Goal: Task Accomplishment & Management: Manage account settings

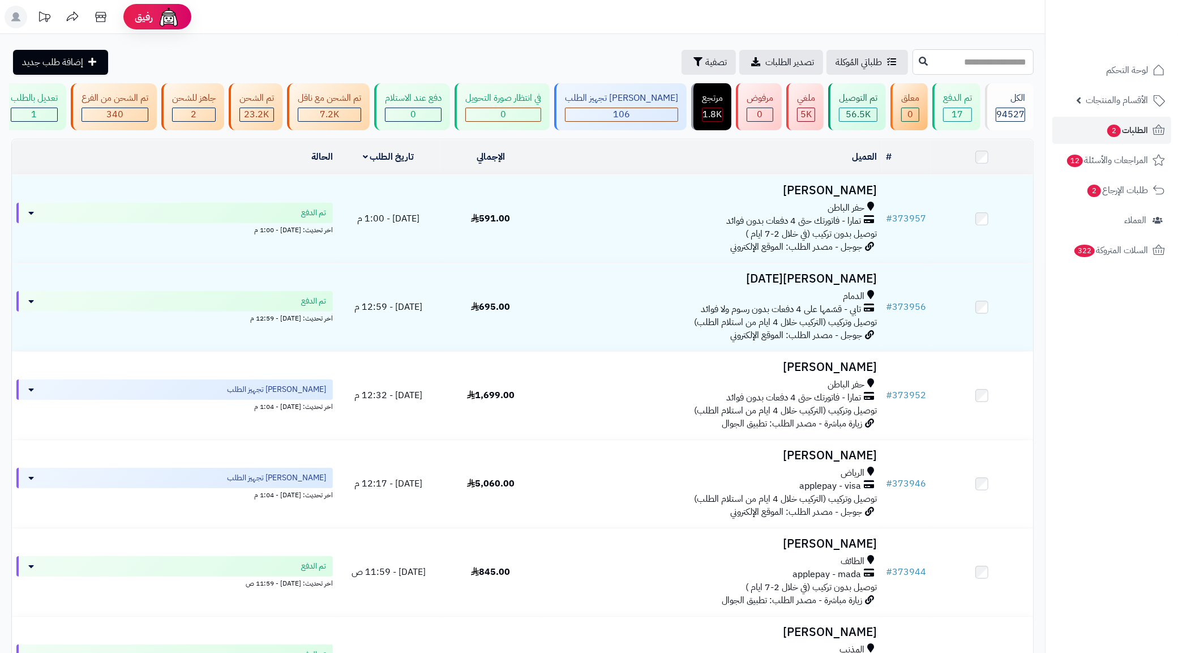
paste input "******"
type input "******"
click at [919, 63] on icon at bounding box center [923, 60] width 9 height 9
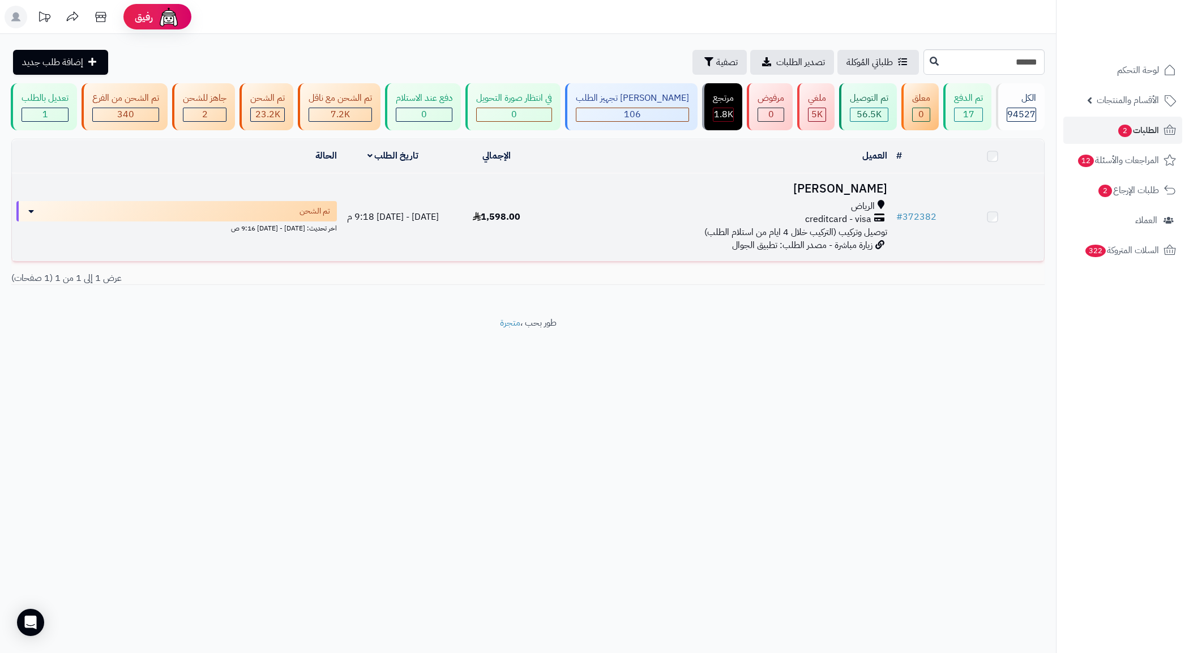
click at [833, 250] on span "زيارة مباشرة - مصدر الطلب: تطبيق الجوال" at bounding box center [802, 245] width 140 height 14
click at [840, 239] on span "توصيل وتركيب (التركيب خلال 4 ايام من استلام الطلب)" at bounding box center [795, 234] width 183 height 14
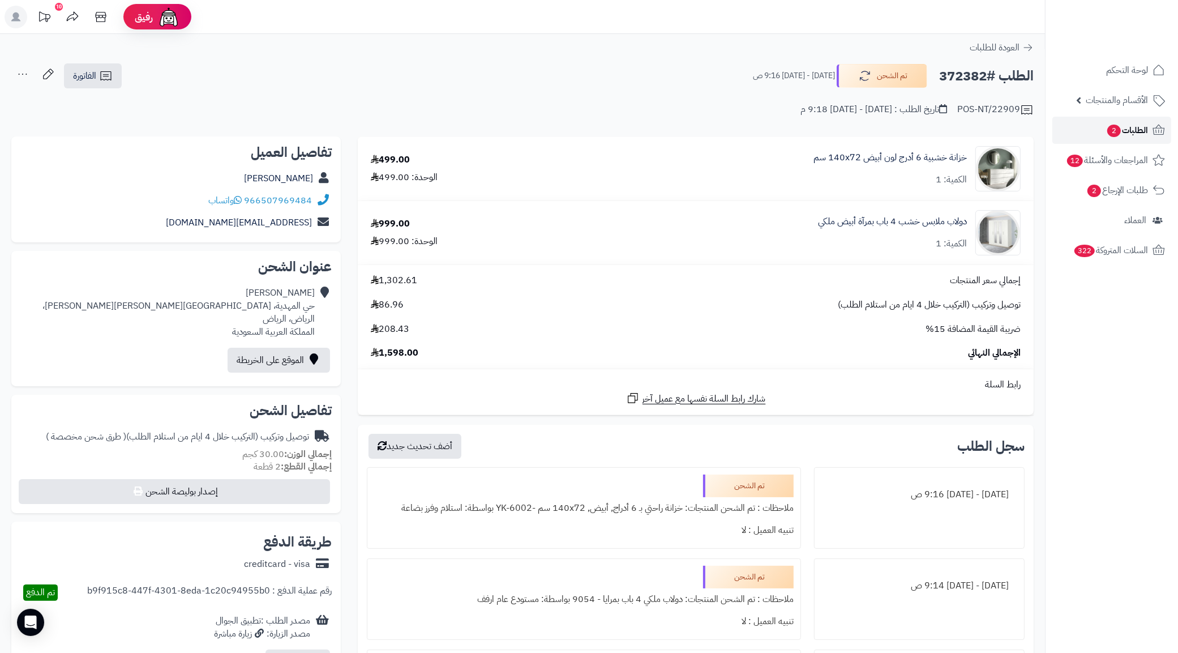
click at [1100, 129] on link "الطلبات 2" at bounding box center [1111, 130] width 119 height 27
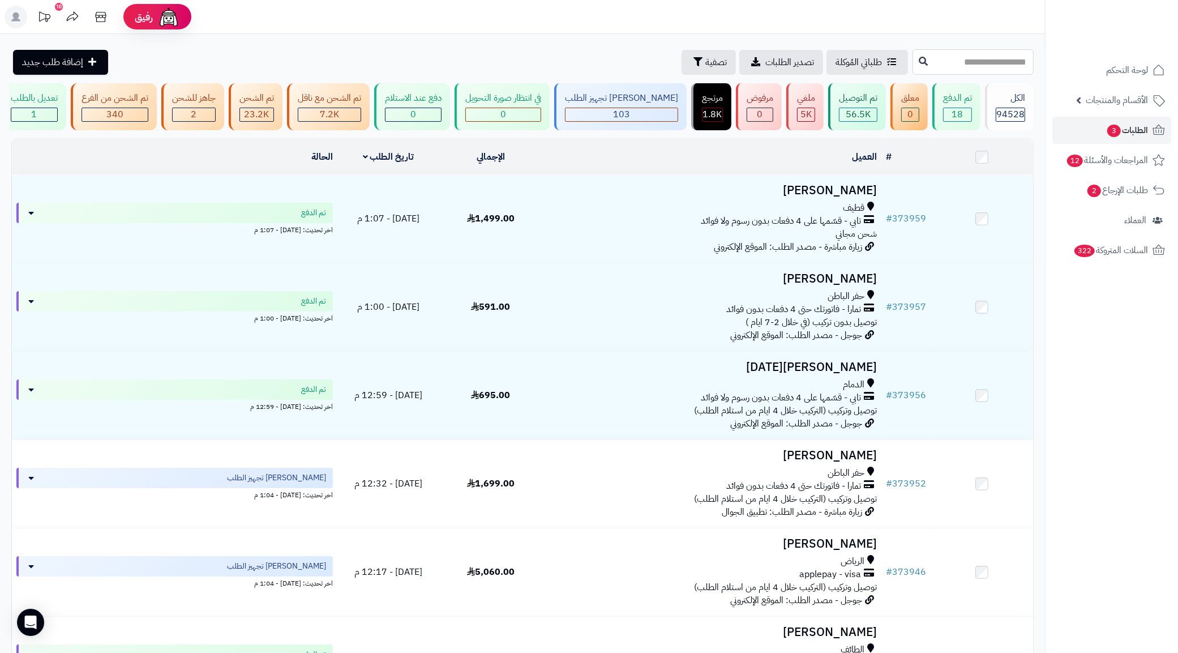
paste input "******"
type input "******"
click at [915, 67] on button at bounding box center [923, 61] width 17 height 22
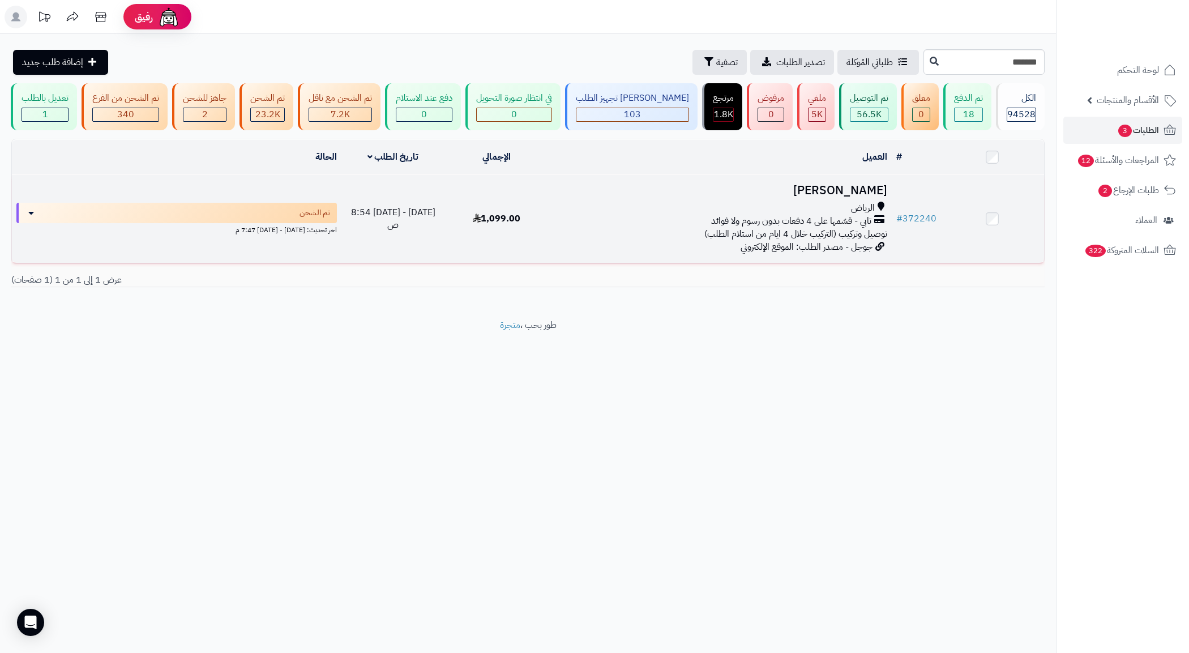
click at [829, 237] on span "توصيل وتركيب (التركيب خلال 4 ايام من استلام الطلب)" at bounding box center [795, 234] width 183 height 14
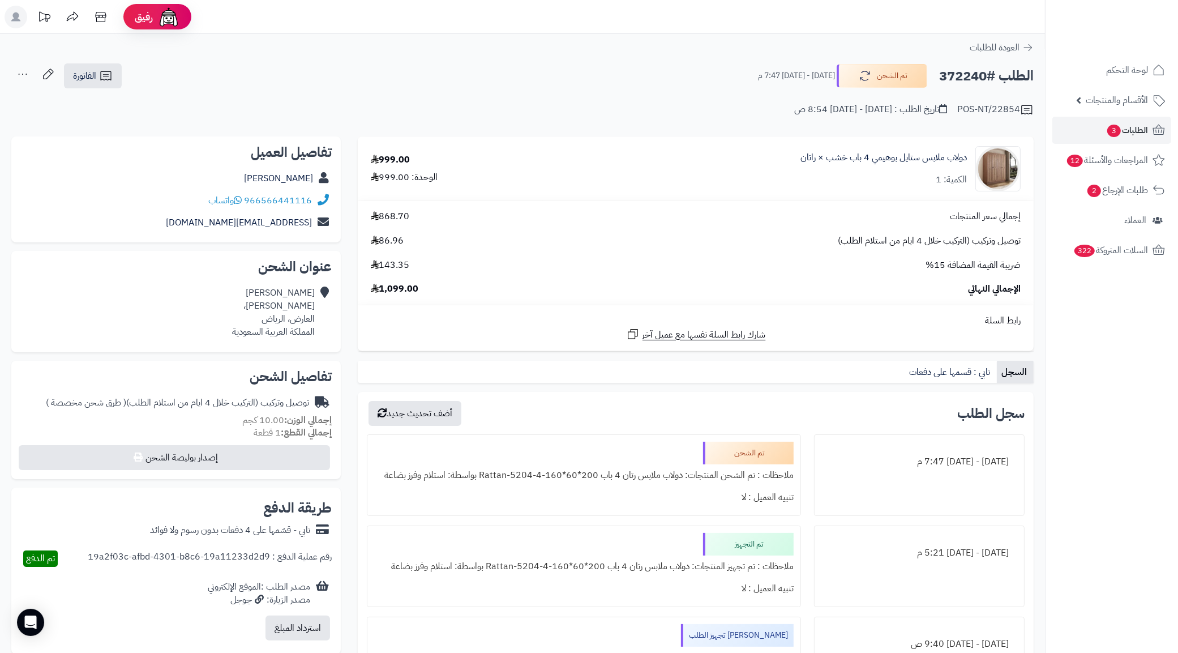
click at [640, 72] on div "الطلب #372240 تم الشحن الأربعاء - ٢٧ أغسطس ٢٠٢٥ - 7:47 م الفاتورة طباعة الفاتور…" at bounding box center [522, 76] width 1022 height 27
click at [641, 72] on div "الطلب #372240 تم الشحن الأربعاء - ٢٧ أغسطس ٢٠٢٥ - 7:47 م الفاتورة طباعة الفاتور…" at bounding box center [522, 76] width 1022 height 27
click at [595, 67] on div "الطلب #372240 تم الشحن الأربعاء - ٢٧ أغسطس ٢٠٢٥ - 7:47 م الفاتورة طباعة الفاتور…" at bounding box center [522, 76] width 1022 height 27
click at [205, 401] on div "توصيل وتركيب (التركيب خلال 4 ايام من استلام الطلب) ( طرق شحن مخصصة )" at bounding box center [177, 402] width 263 height 13
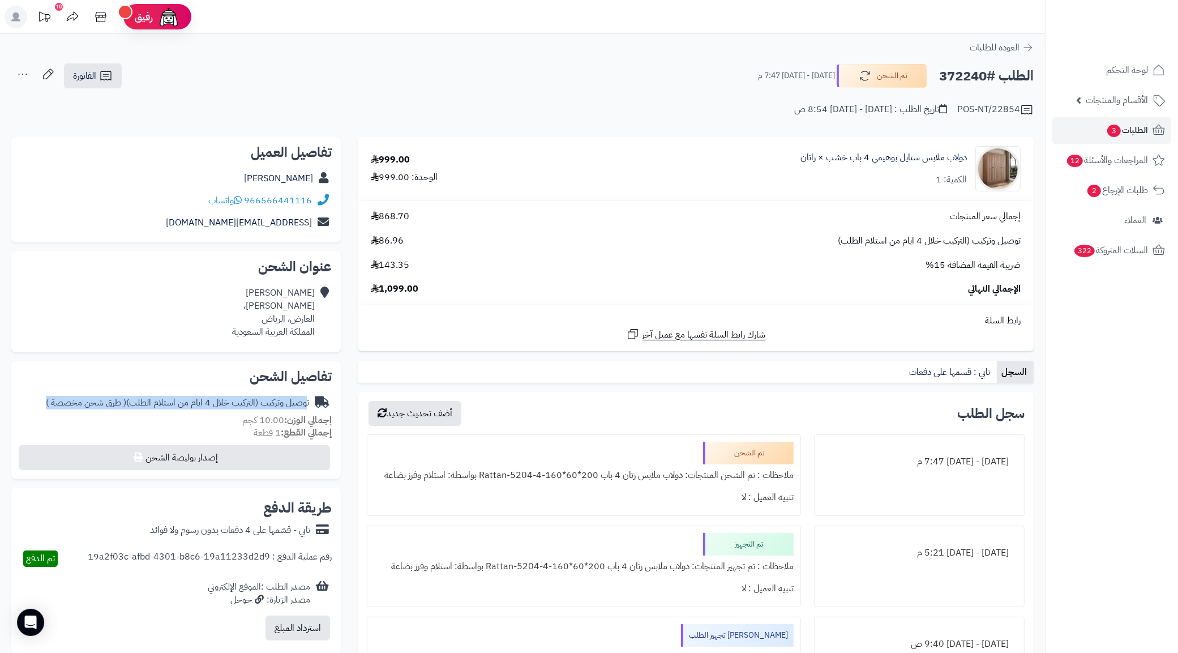
click at [205, 401] on div "توصيل وتركيب (التركيب خلال 4 ايام من استلام الطلب) ( طرق شحن مخصصة )" at bounding box center [177, 402] width 263 height 13
click at [79, 398] on span "( طرق شحن مخصصة )" at bounding box center [86, 403] width 80 height 14
click at [29, 392] on div "توصيل وتركيب (التركيب خلال 4 ايام من استلام الطلب) ( طرق شحن مخصصة )" at bounding box center [175, 403] width 311 height 22
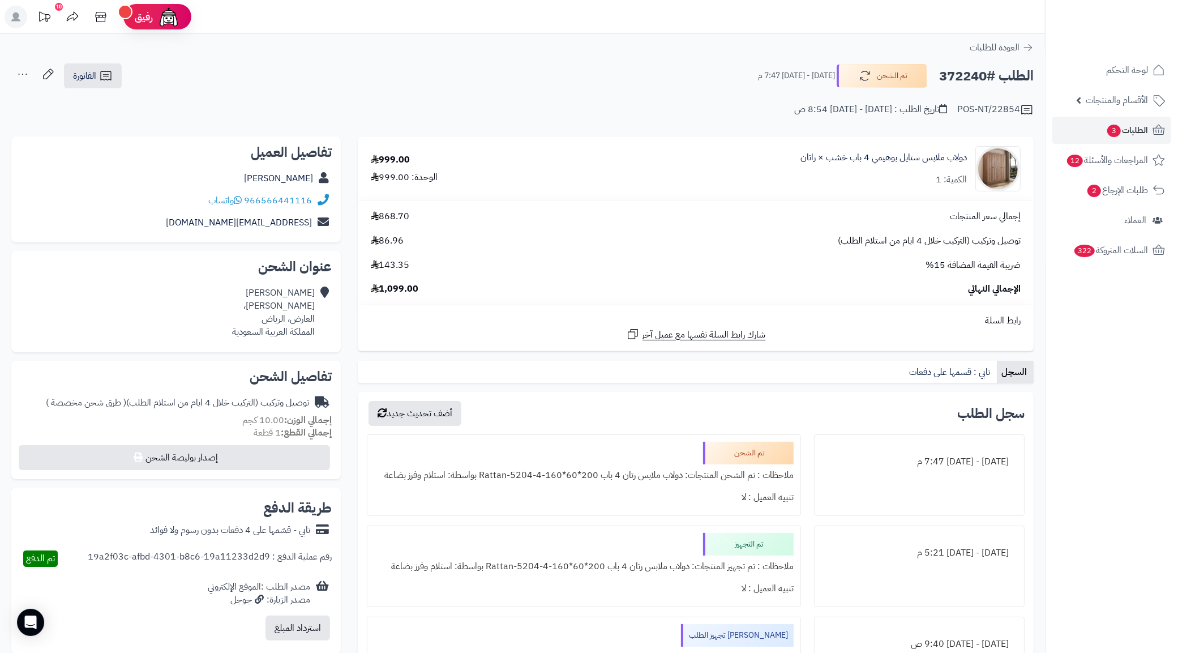
click at [29, 392] on div "توصيل وتركيب (التركيب خلال 4 ايام من استلام الطلب) ( طرق شحن مخصصة )" at bounding box center [175, 403] width 311 height 22
click at [38, 378] on h2 "تفاصيل الشحن" at bounding box center [175, 377] width 311 height 14
drag, startPoint x: 37, startPoint y: 400, endPoint x: 327, endPoint y: 415, distance: 290.2
click at [327, 415] on div "تفاصيل الشحن توصيل وتركيب (التركيب خلال 4 ايام من استلام الطلب) ( طرق شحن مخصصة…" at bounding box center [175, 420] width 329 height 119
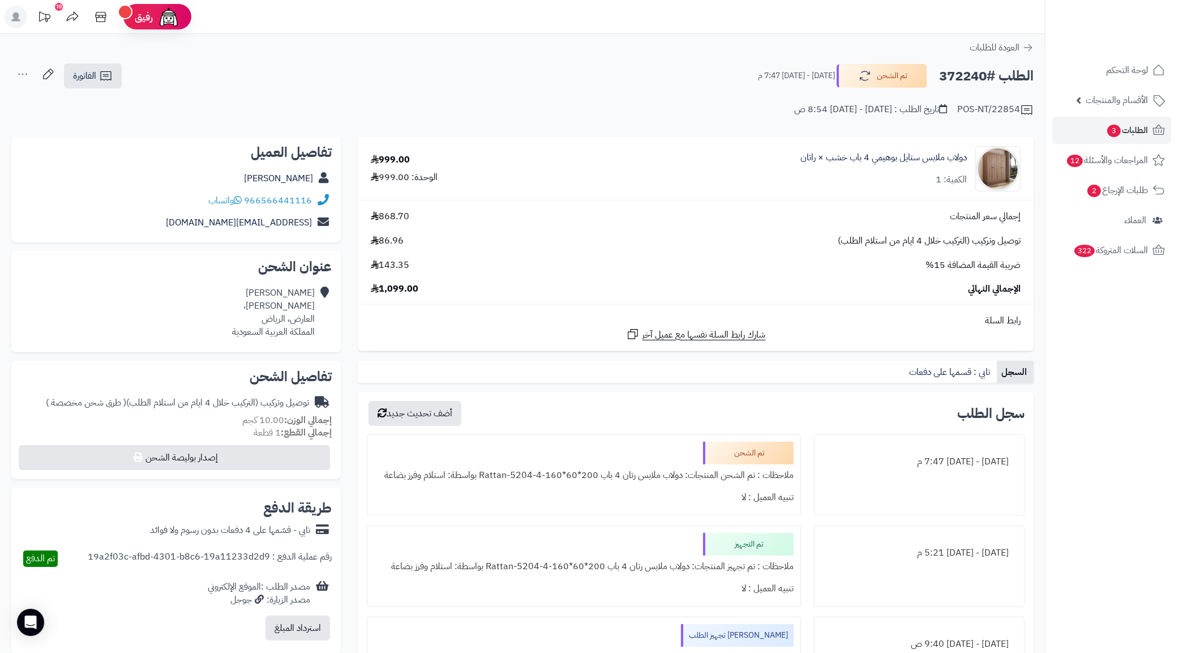
click at [196, 403] on div "توصيل وتركيب (التركيب خلال 4 ايام من استلام الطلب) ( طرق شحن مخصصة )" at bounding box center [177, 402] width 263 height 13
click at [160, 371] on h2 "تفاصيل الشحن" at bounding box center [175, 377] width 311 height 14
click at [482, 131] on div "**********" at bounding box center [522, 466] width 1045 height 864
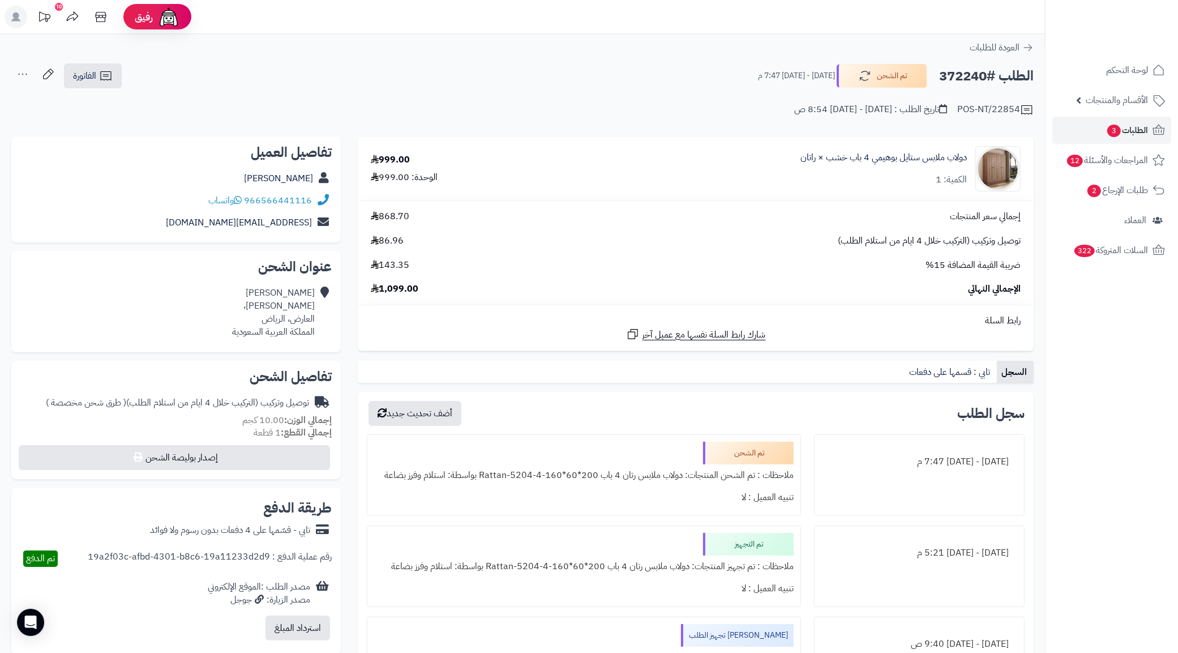
click at [295, 408] on div "توصيل وتركيب (التركيب خلال 4 ايام من استلام الطلب) ( طرق شحن مخصصة )" at bounding box center [177, 402] width 263 height 13
click at [106, 300] on div "حسان علوان نعيم بن عبدالله، العارض، الرياض المملكة العربية السعودية" at bounding box center [175, 312] width 311 height 61
click at [521, 84] on div "الطلب #372240 تم الشحن الأربعاء - ٢٧ أغسطس ٢٠٢٥ - 7:47 م الفاتورة طباعة الفاتور…" at bounding box center [522, 76] width 1022 height 27
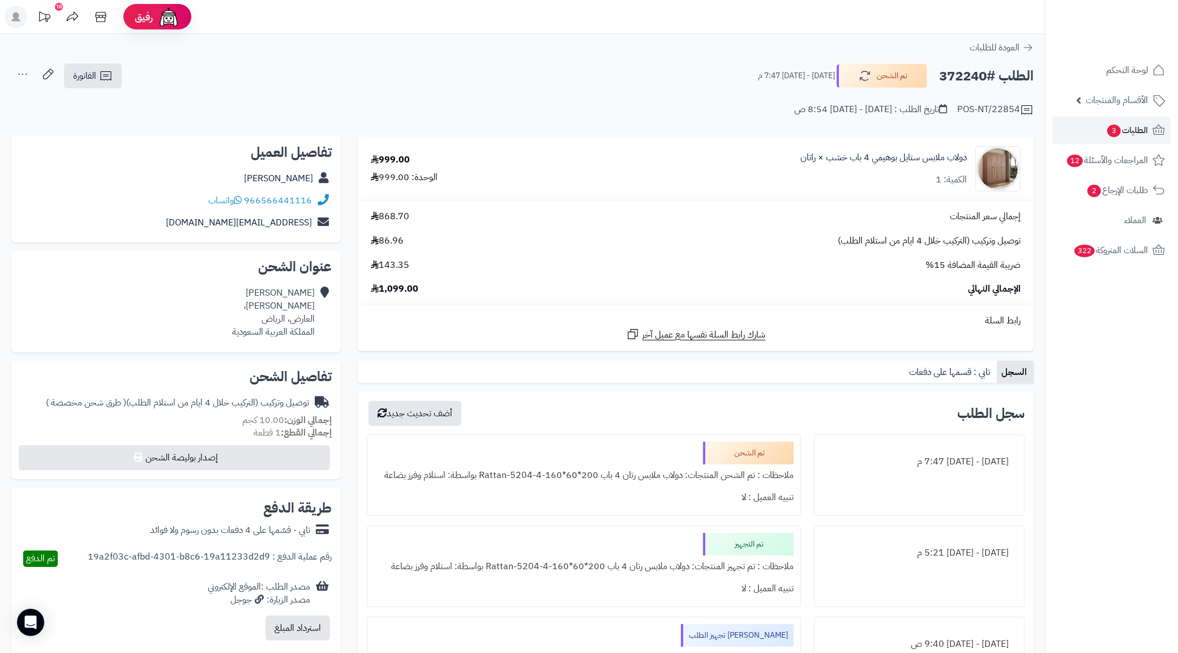
click at [521, 84] on div "الطلب #372240 تم الشحن الأربعاء - ٢٧ أغسطس ٢٠٢٥ - 7:47 م الفاتورة طباعة الفاتور…" at bounding box center [522, 76] width 1022 height 27
click at [235, 408] on div "توصيل وتركيب (التركيب خلال 4 ايام من استلام الطلب) ( طرق شحن مخصصة )" at bounding box center [177, 402] width 263 height 13
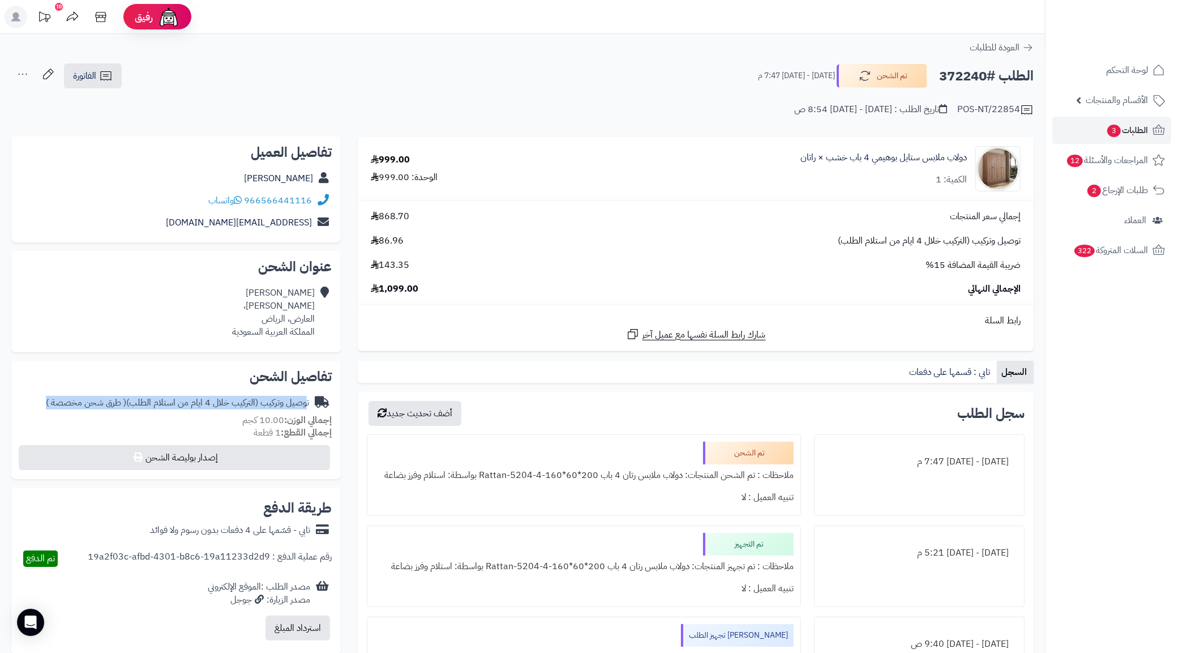
click at [155, 411] on div "توصيل وتركيب (التركيب خلال 4 ايام من استلام الطلب) ( طرق شحن مخصصة )" at bounding box center [175, 403] width 311 height 22
drag, startPoint x: 136, startPoint y: 401, endPoint x: 188, endPoint y: 399, distance: 51.5
click at [188, 399] on div "توصيل وتركيب (التركيب خلال 4 ايام من استلام الطلب) ( طرق شحن مخصصة )" at bounding box center [177, 402] width 263 height 13
click at [170, 404] on div "توصيل وتركيب (التركيب خلال 4 ايام من استلام الطلب) ( طرق شحن مخصصة )" at bounding box center [177, 402] width 263 height 13
click at [168, 402] on div "توصيل وتركيب (التركيب خلال 4 ايام من استلام الطلب) ( طرق شحن مخصصة )" at bounding box center [177, 402] width 263 height 13
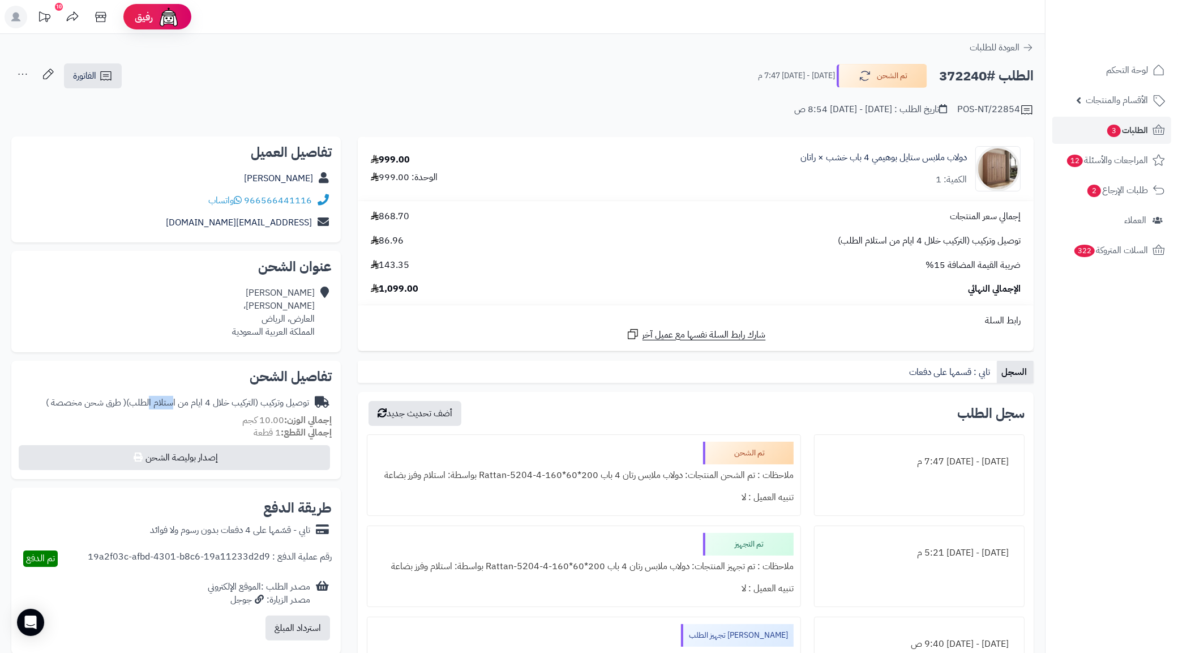
click at [168, 402] on div "توصيل وتركيب (التركيب خلال 4 ايام من استلام الطلب) ( طرق شحن مخصصة )" at bounding box center [177, 402] width 263 height 13
click at [177, 396] on div "توصيل وتركيب (التركيب خلال 4 ايام من استلام الطلب) ( طرق شحن مخصصة )" at bounding box center [177, 402] width 263 height 13
click at [170, 405] on div "توصيل وتركيب (التركيب خلال 4 ايام من استلام الطلب) ( طرق شحن مخصصة )" at bounding box center [177, 402] width 263 height 13
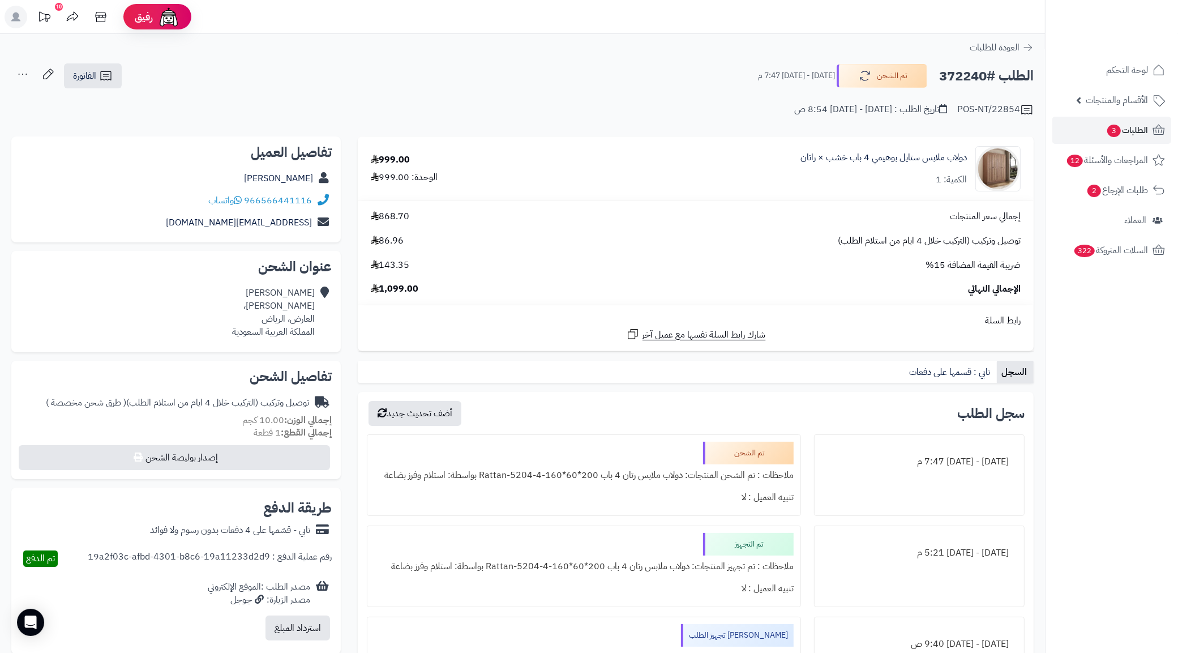
click at [176, 304] on div "حسان علوان نعيم بن عبدالله، العارض، الرياض المملكة العربية السعودية" at bounding box center [175, 312] width 311 height 61
click at [239, 404] on div "توصيل وتركيب (التركيب خلال 4 ايام من استلام الطلب) ( طرق شحن مخصصة )" at bounding box center [177, 402] width 263 height 13
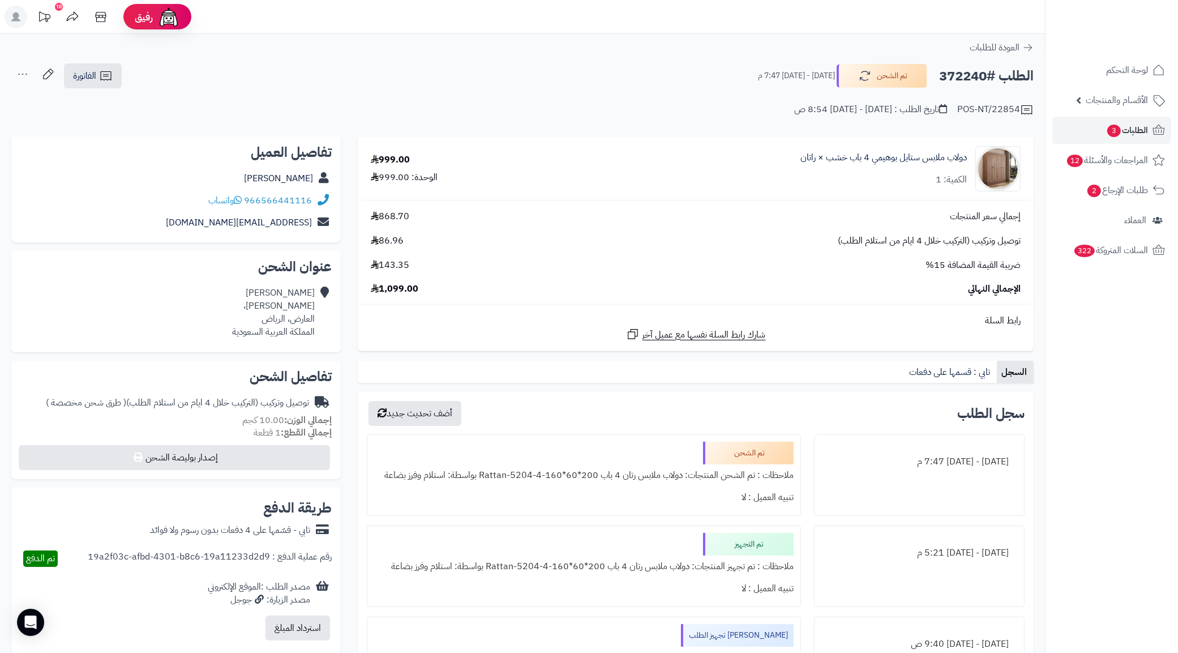
click at [457, 84] on div "الطلب #372240 تم الشحن الأربعاء - ٢٧ أغسطس ٢٠٢٥ - 7:47 م الفاتورة طباعة الفاتور…" at bounding box center [522, 76] width 1022 height 27
click at [324, 59] on div "**********" at bounding box center [522, 466] width 1045 height 864
click at [1142, 132] on span "الطلبات 3" at bounding box center [1127, 130] width 42 height 16
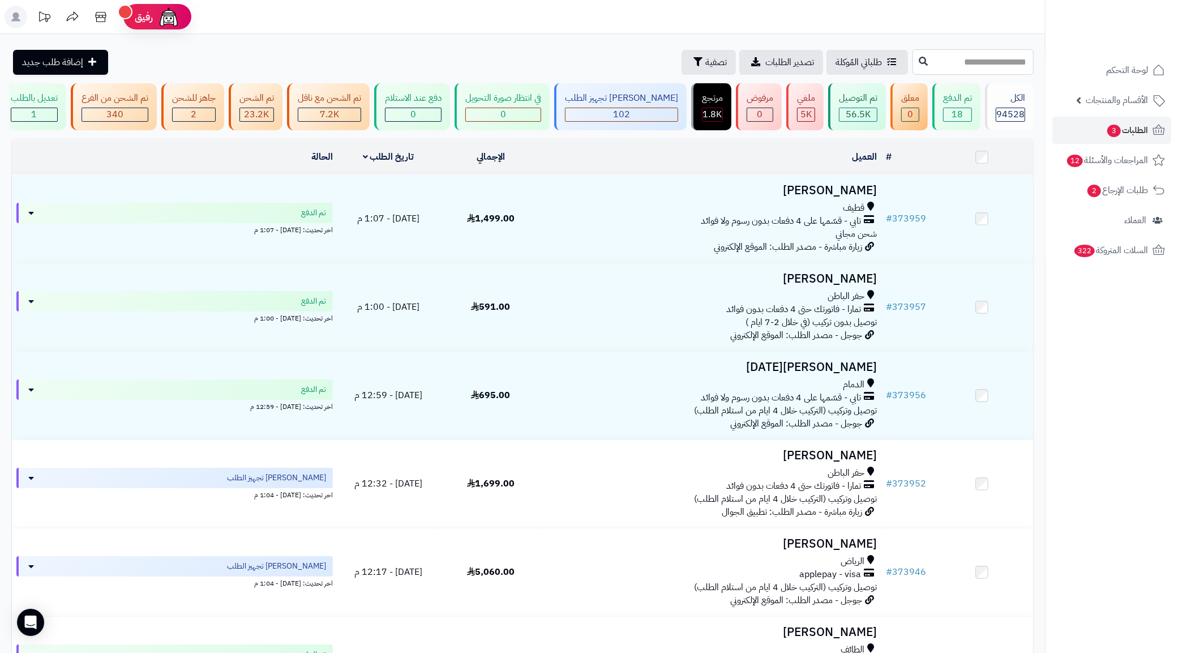
paste input "******"
type input "******"
click at [915, 59] on button at bounding box center [923, 61] width 17 height 22
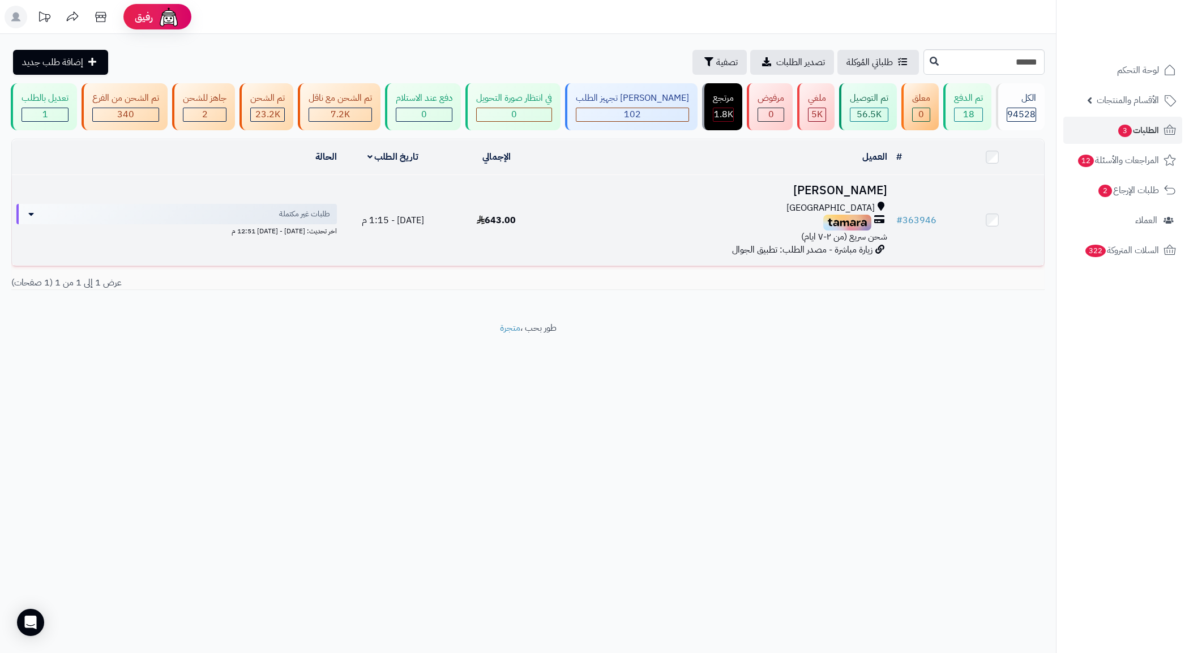
click at [834, 213] on div "مكة المكرمة" at bounding box center [719, 207] width 334 height 13
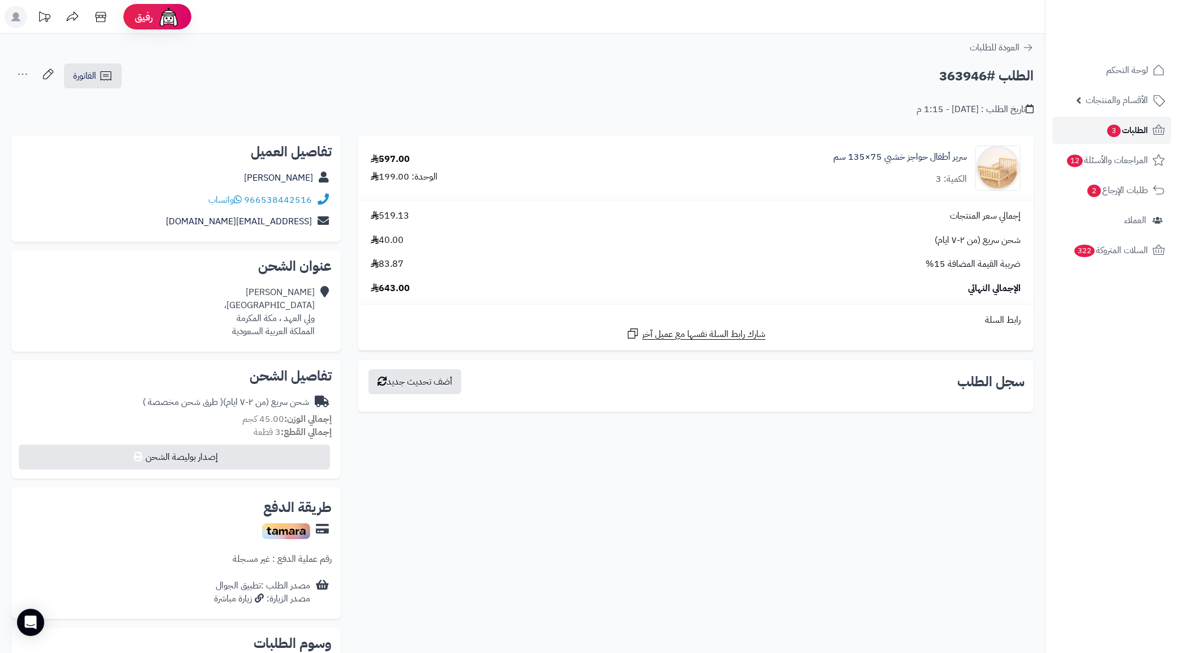
click at [1136, 134] on span "الطلبات 3" at bounding box center [1127, 130] width 42 height 16
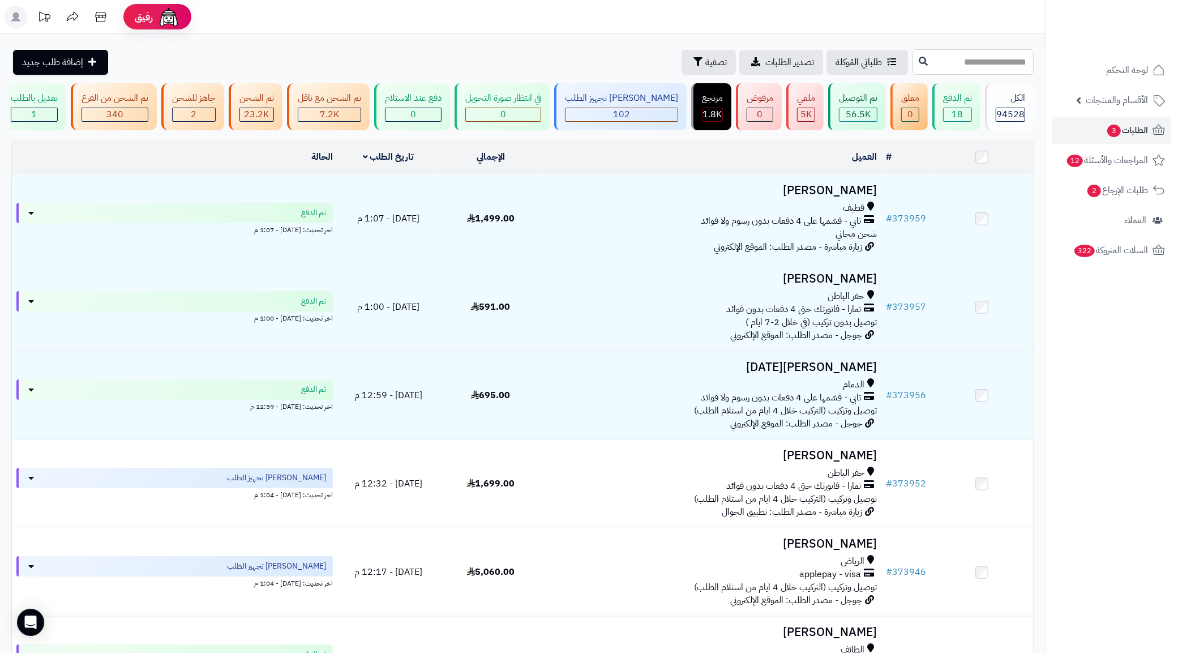
paste input "******"
type input "******"
click at [919, 61] on icon at bounding box center [923, 60] width 9 height 9
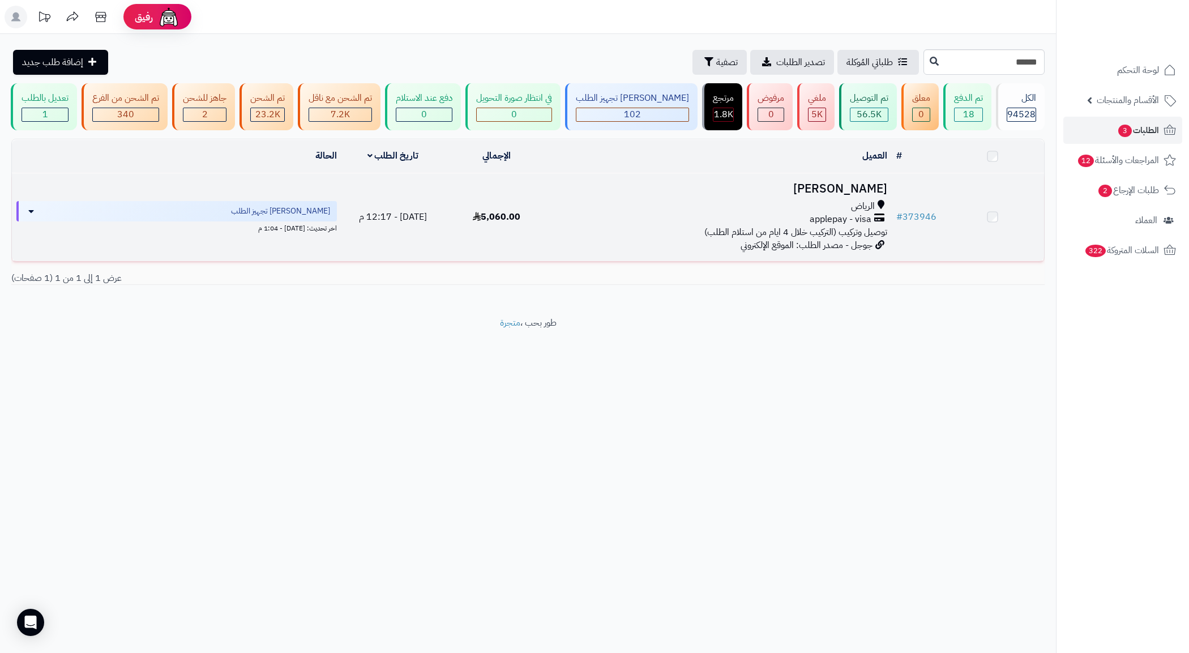
click at [837, 226] on span "applepay - visa" at bounding box center [840, 219] width 62 height 13
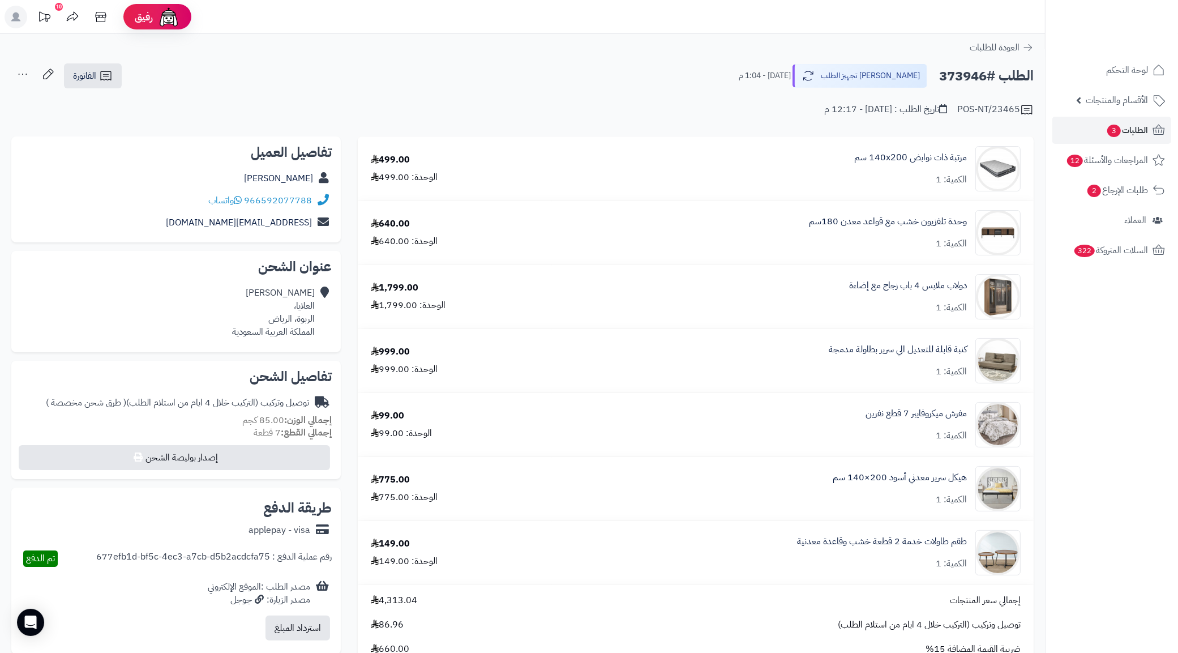
click at [110, 324] on div "Ashwaq Alamro العلايا، [GEOGRAPHIC_DATA]، [PERSON_NAME] العربية السعودية" at bounding box center [175, 312] width 311 height 61
click at [110, 324] on div "Ashwaq Alamro العلايا، الربوة، الرياض المملكة العربية السعودية" at bounding box center [175, 312] width 311 height 61
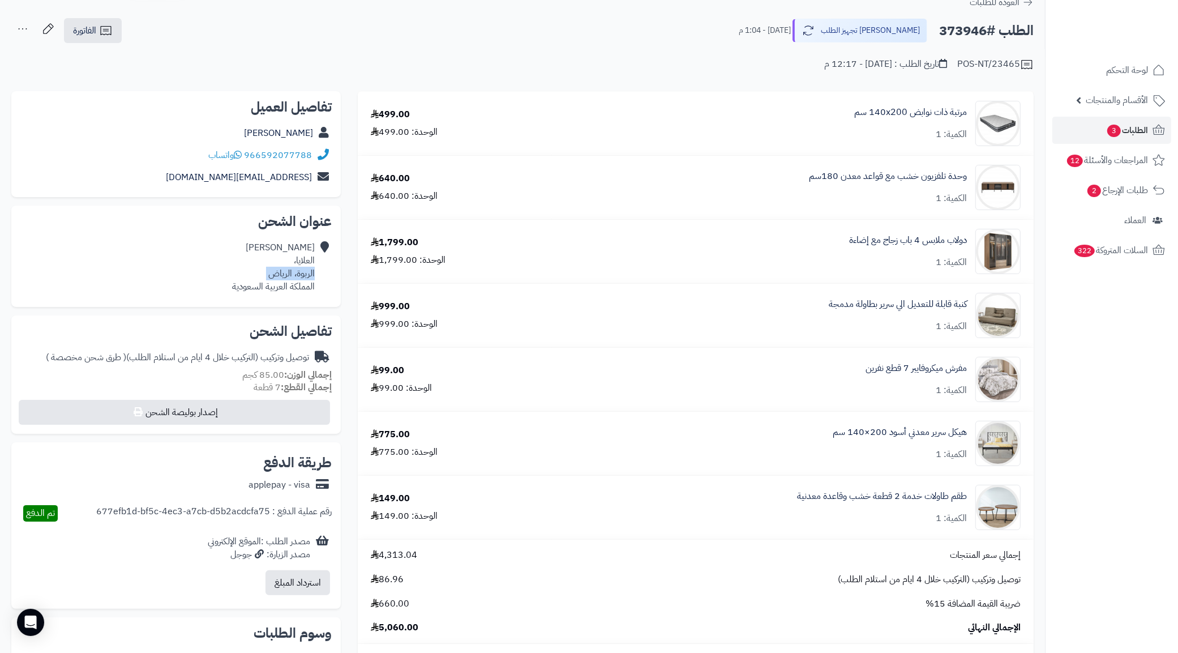
scroll to position [71, 0]
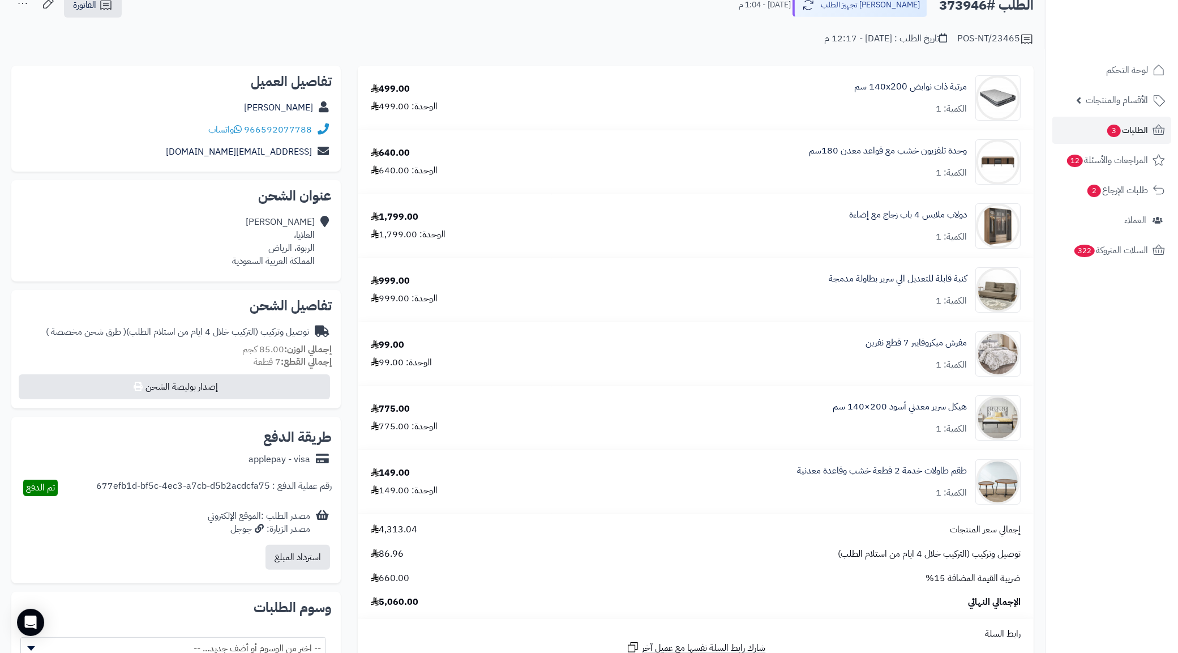
click at [133, 135] on div "966592077788 واتساب" at bounding box center [175, 130] width 311 height 22
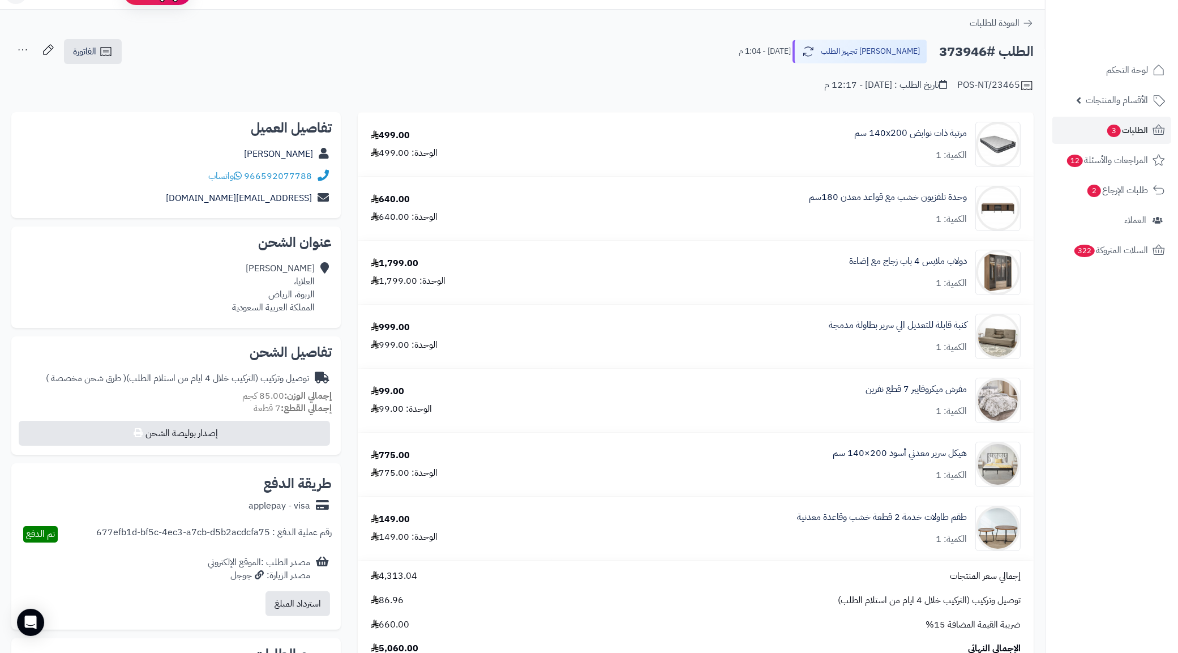
scroll to position [0, 0]
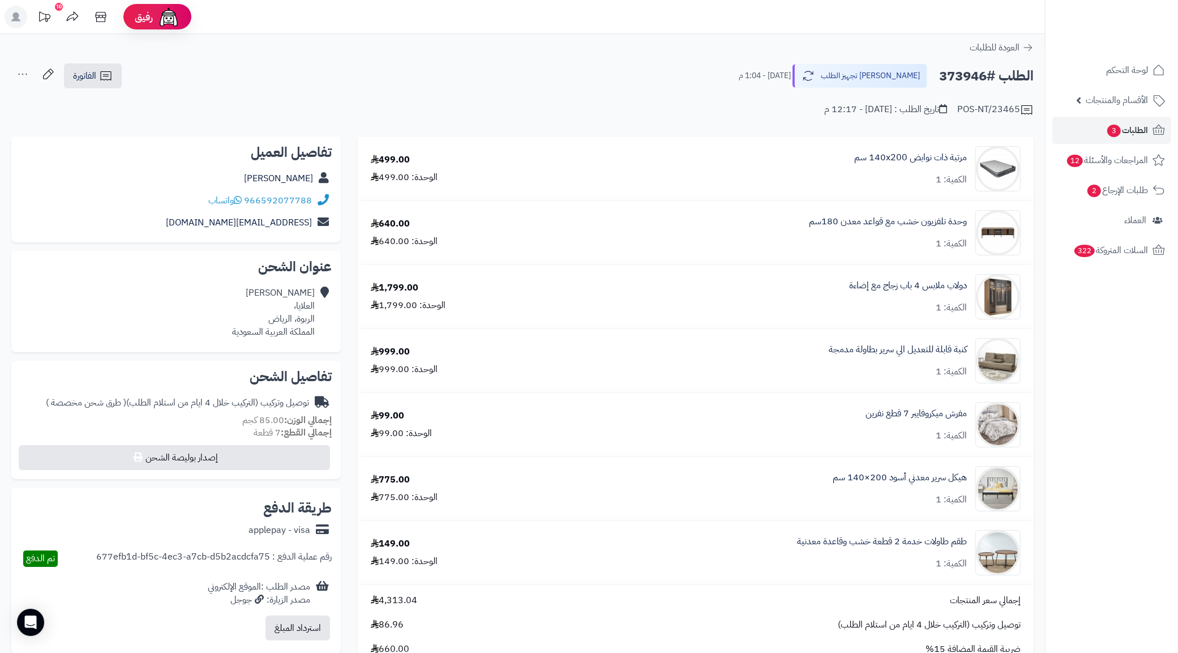
click at [960, 74] on h2 "الطلب #373946" at bounding box center [986, 76] width 95 height 23
copy h2 "373946"
click at [1148, 126] on link "الطلبات 3" at bounding box center [1111, 130] width 119 height 27
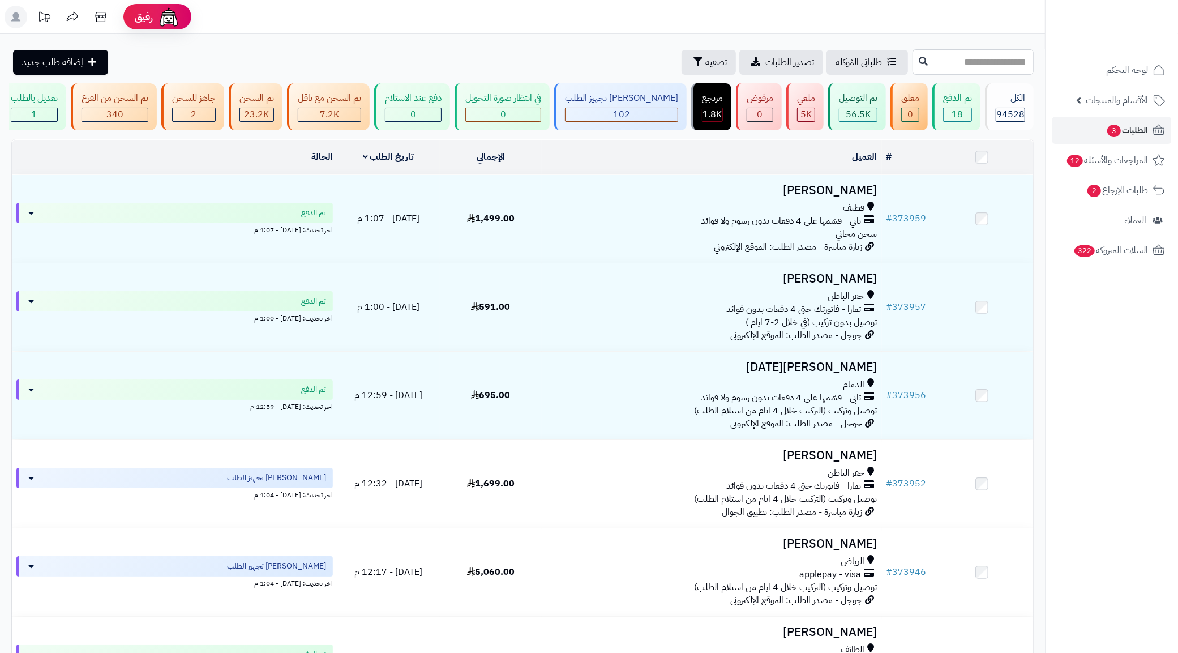
paste input "******"
type input "******"
click at [915, 59] on button at bounding box center [923, 61] width 17 height 22
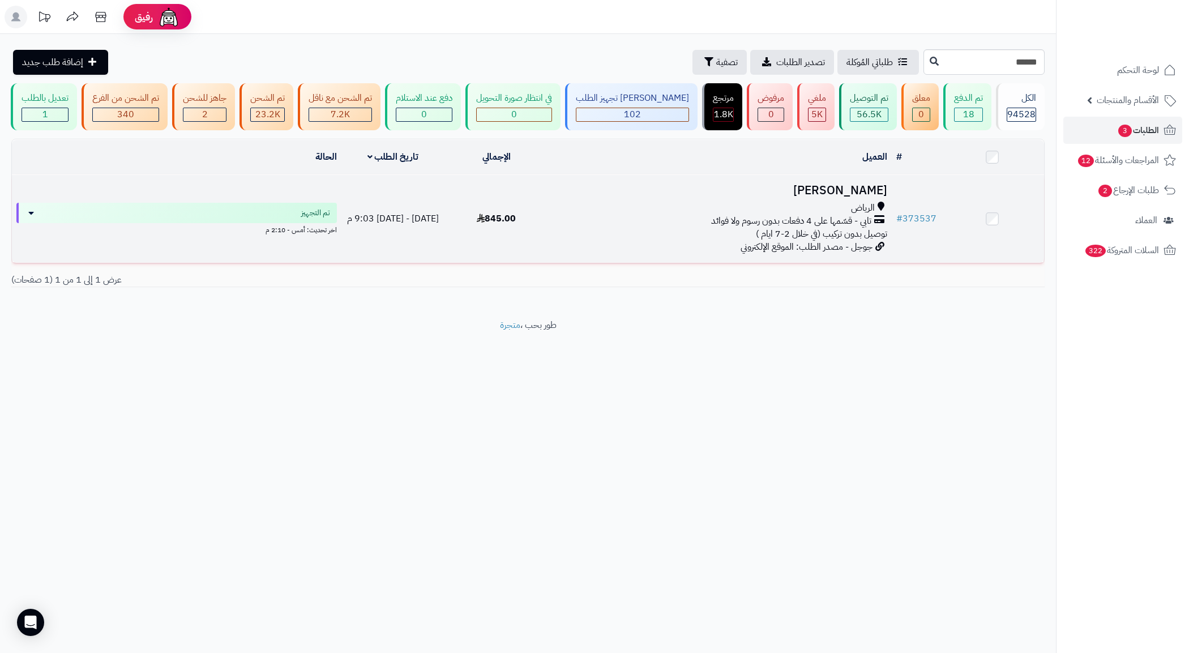
click at [848, 228] on span "تابي - قسّمها على 4 دفعات بدون رسوم ولا فوائد" at bounding box center [791, 221] width 160 height 13
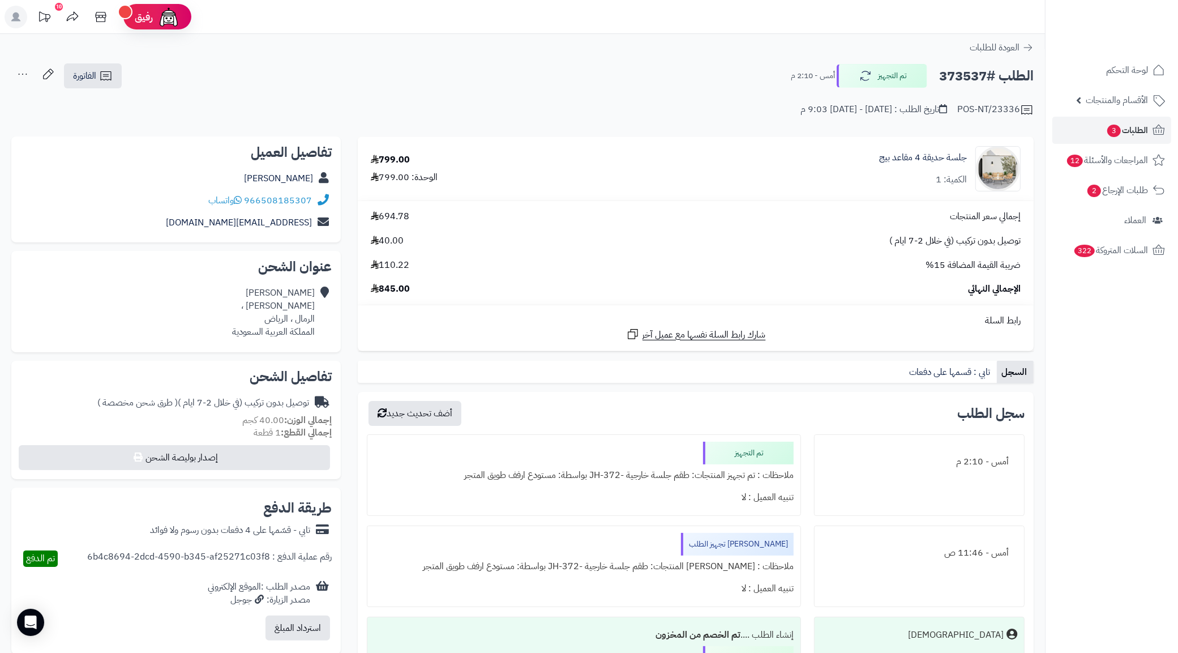
click at [638, 88] on div "الطلب #373537 تم التجهيز أمس - 2:10 م الفاتورة طباعة الفاتورة إرسال الفاتورة إل…" at bounding box center [522, 76] width 1022 height 27
click at [637, 68] on div "الطلب #373537 تم التجهيز أمس - 2:10 م الفاتورة طباعة الفاتورة إرسال الفاتورة إل…" at bounding box center [522, 76] width 1022 height 27
